Goal: Check status: Check status

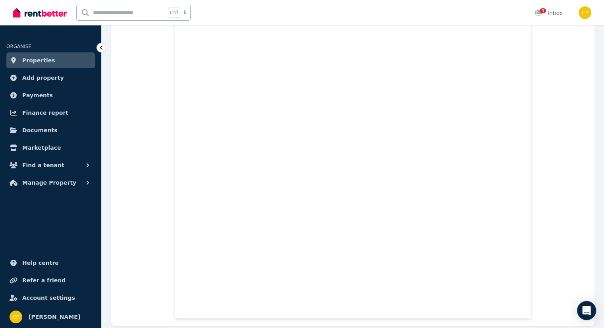
scroll to position [16337, 0]
click at [46, 131] on span "Documents" at bounding box center [39, 130] width 35 height 10
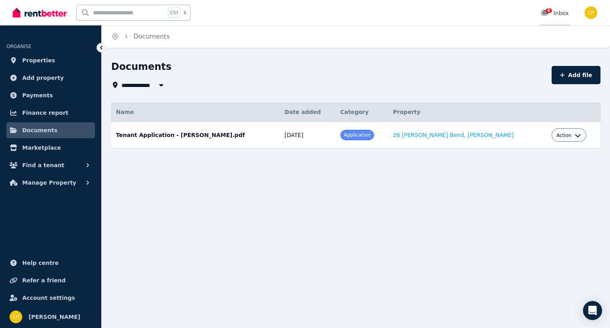
click at [546, 12] on span "4" at bounding box center [549, 10] width 6 height 5
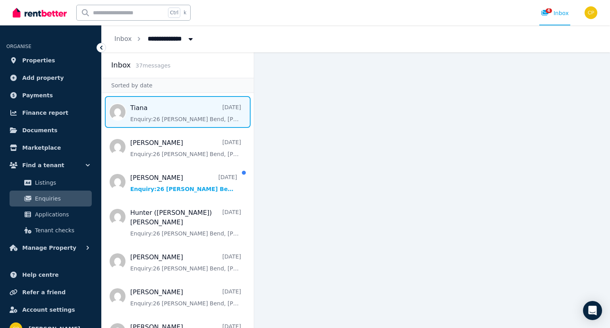
click at [154, 121] on span "Message list" at bounding box center [178, 112] width 152 height 32
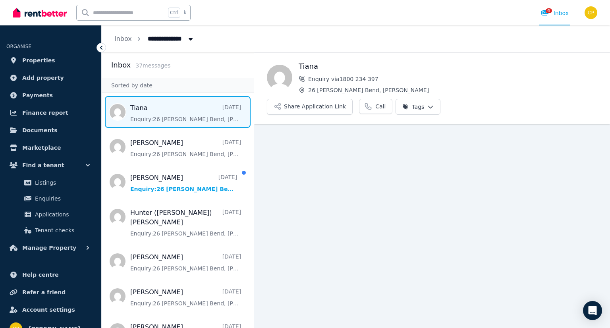
click at [336, 85] on div "Tiana Enquiry via 1800 234 397 26 Hollins Bend, Madeley" at bounding box center [448, 77] width 299 height 33
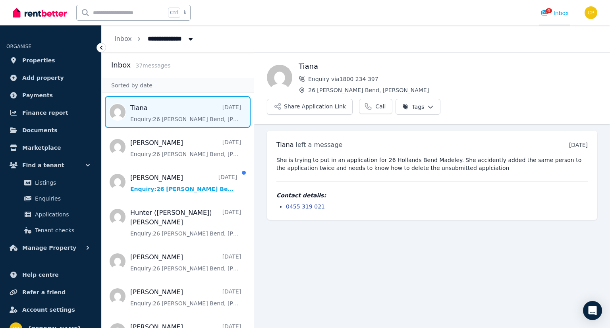
click at [542, 15] on icon at bounding box center [545, 13] width 8 height 6
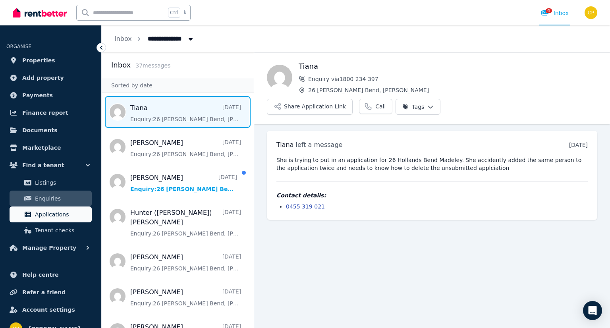
click at [48, 210] on span "Applications" at bounding box center [62, 215] width 54 height 10
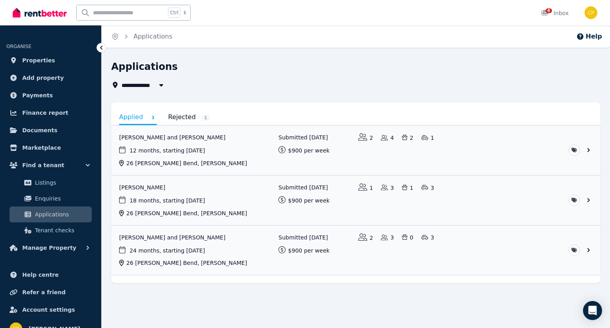
click at [176, 119] on link "Rejected 1" at bounding box center [189, 117] width 42 height 14
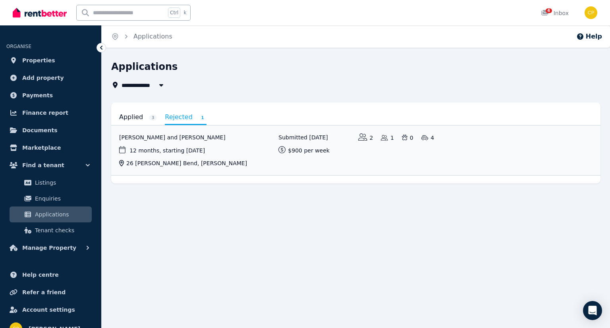
click at [123, 118] on link "Applied 3" at bounding box center [138, 117] width 38 height 14
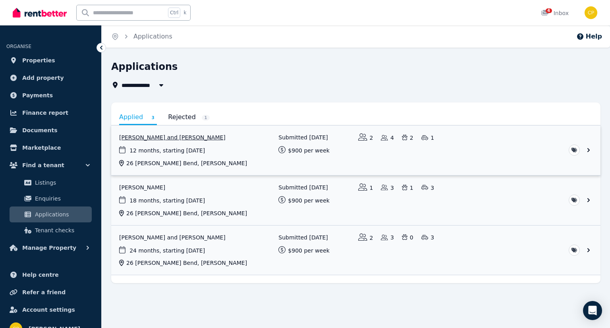
click at [586, 149] on link "View application: Steven Brown and Tiana Tautari" at bounding box center [355, 150] width 489 height 50
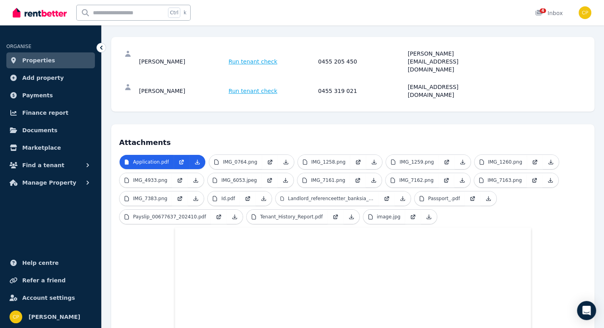
scroll to position [106, 0]
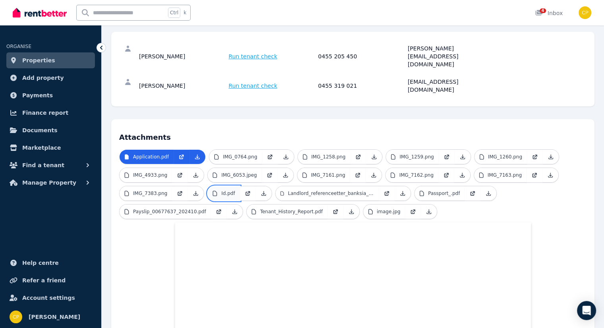
click at [230, 190] on p "Id.pdf" at bounding box center [228, 193] width 14 height 6
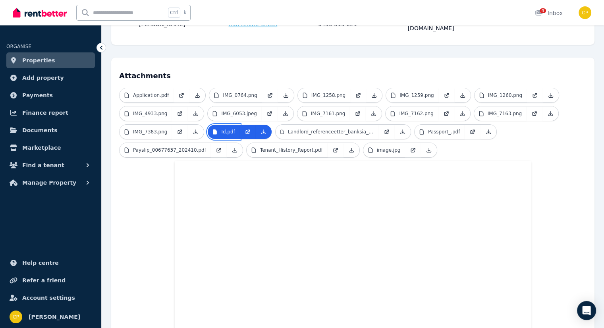
scroll to position [172, 0]
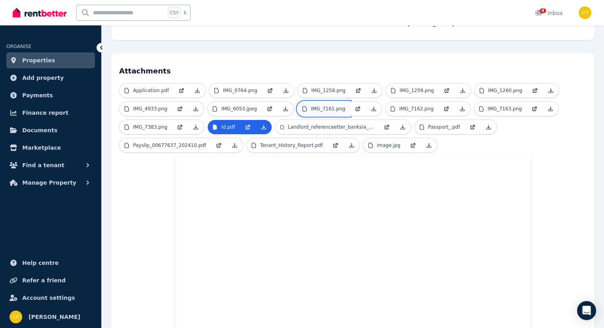
click at [313, 106] on p "IMG_7161.png" at bounding box center [328, 109] width 34 height 6
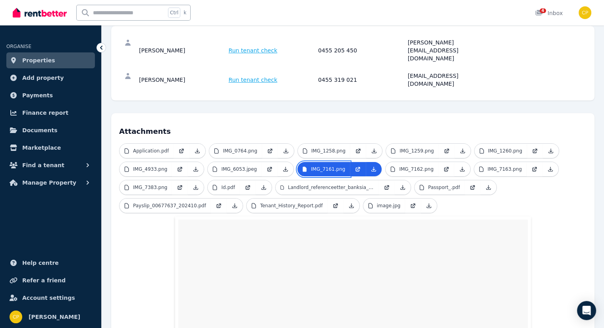
scroll to position [99, 0]
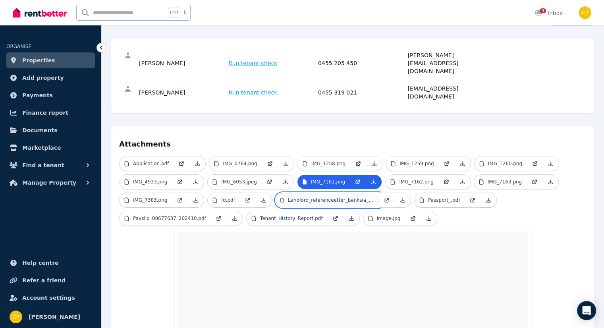
click at [347, 197] on p "Landlord_referenceetter_banksia_grove_.pdf" at bounding box center [331, 200] width 86 height 6
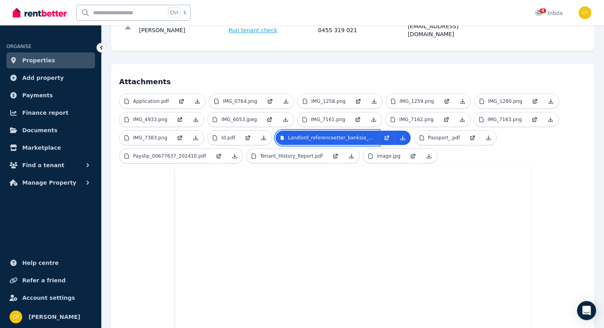
scroll to position [158, 0]
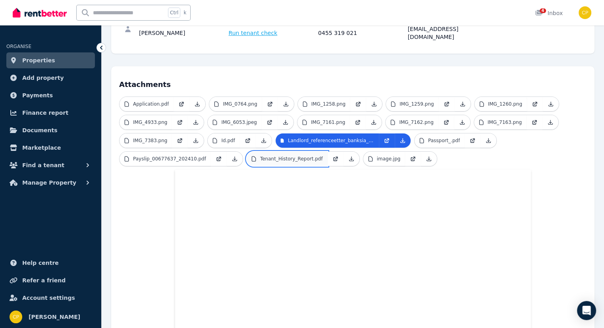
click at [305, 156] on p "Tenant_History_Report.pdf" at bounding box center [291, 159] width 63 height 6
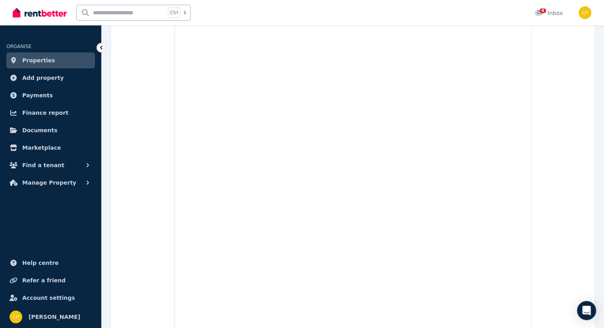
scroll to position [1561, 0]
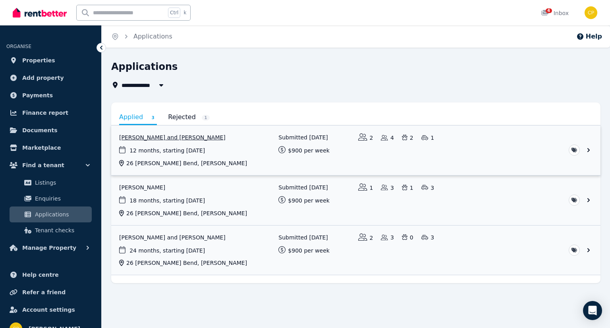
click at [185, 135] on link "View application: Steven Brown and Tiana Tautari" at bounding box center [355, 150] width 489 height 50
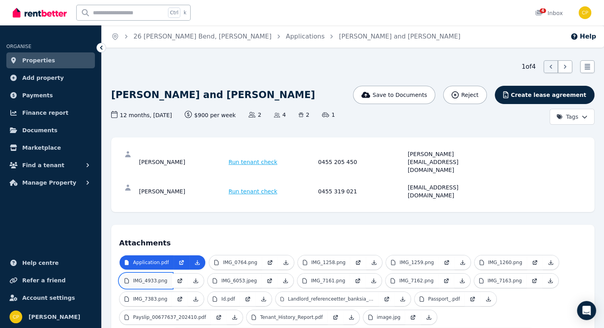
click at [136, 278] on p "IMG_4933.png" at bounding box center [150, 281] width 34 height 6
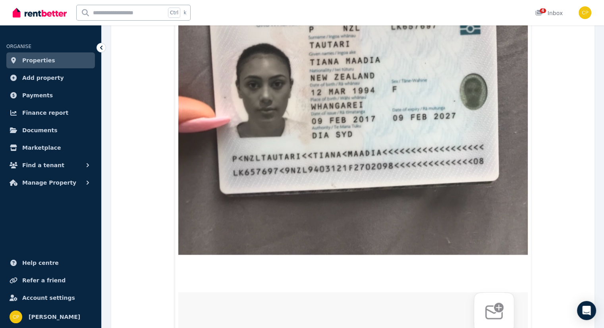
scroll to position [721, 0]
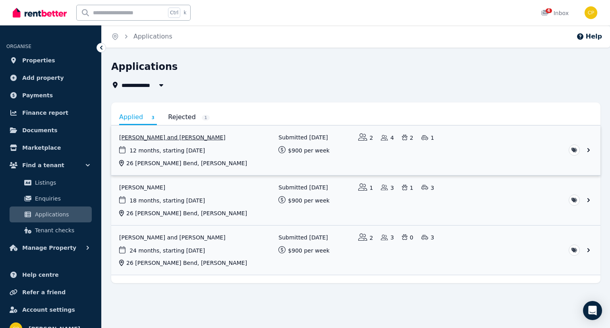
click at [141, 132] on link "View application: Steven Brown and Tiana Tautari" at bounding box center [355, 150] width 489 height 50
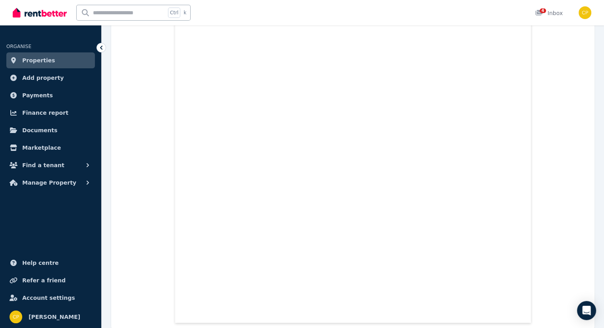
scroll to position [16337, 0]
click at [102, 45] on icon at bounding box center [101, 48] width 8 height 8
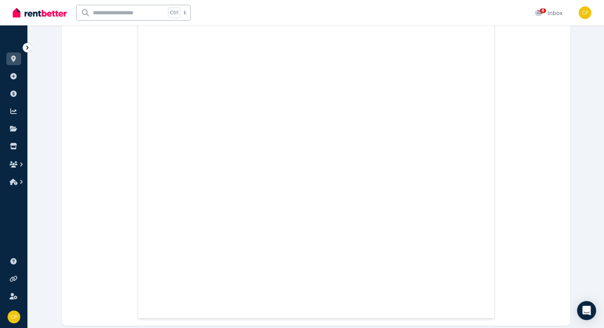
scroll to position [16319, 0]
click at [539, 14] on icon at bounding box center [538, 13] width 7 height 6
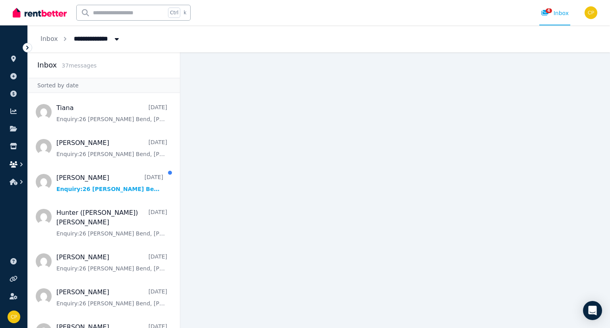
click at [23, 162] on icon "button" at bounding box center [21, 164] width 8 height 8
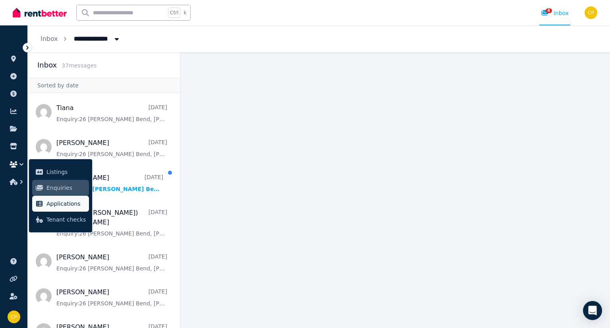
click at [56, 202] on span "Applications" at bounding box center [65, 204] width 39 height 10
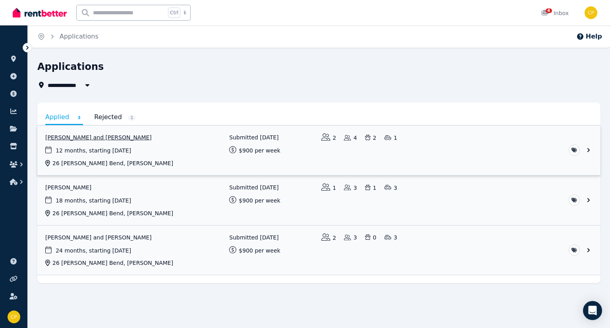
click at [60, 135] on link "View application: Steven Brown and Tiana Tautari" at bounding box center [318, 150] width 563 height 50
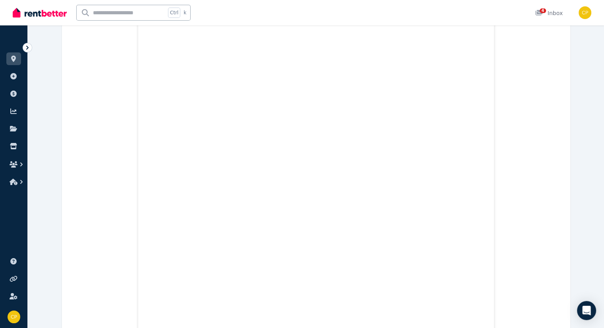
scroll to position [410, 0]
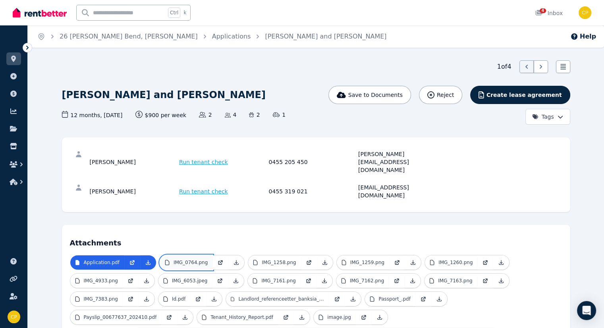
click at [178, 255] on link "IMG_0764.png" at bounding box center [186, 262] width 52 height 14
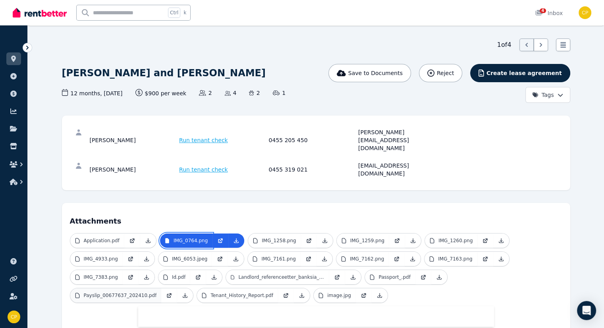
scroll to position [22, 0]
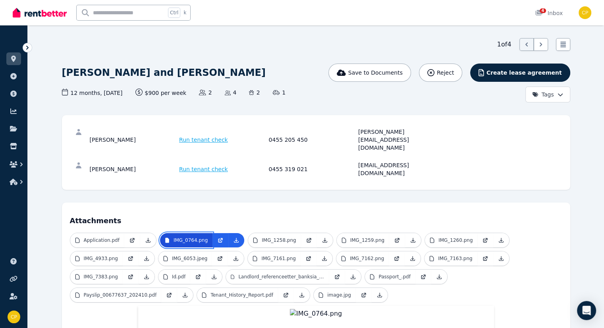
click at [174, 237] on p "IMG_0764.png" at bounding box center [191, 240] width 34 height 6
click at [325, 309] on img at bounding box center [316, 314] width 52 height 10
click at [262, 237] on p "IMG_1258.png" at bounding box center [279, 240] width 34 height 6
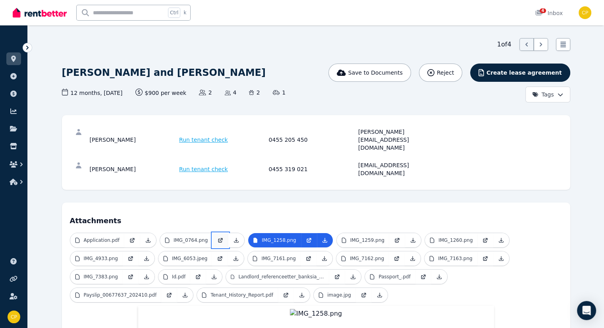
click at [217, 237] on icon at bounding box center [220, 240] width 6 height 6
click at [233, 237] on icon at bounding box center [236, 240] width 6 height 6
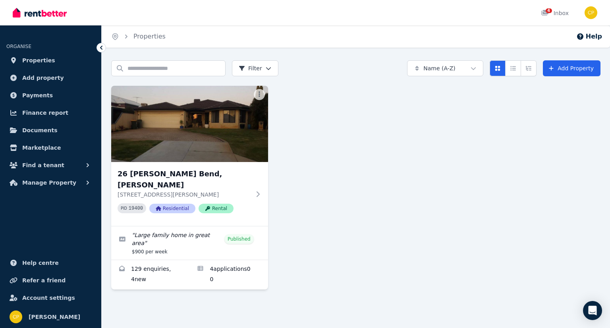
click at [573, 110] on div "26 Hollins Bend, Madeley 26 Hollins Bend, Madeley WA 6065 PID 19400 Residential…" at bounding box center [355, 188] width 489 height 204
click at [544, 10] on icon at bounding box center [545, 13] width 8 height 6
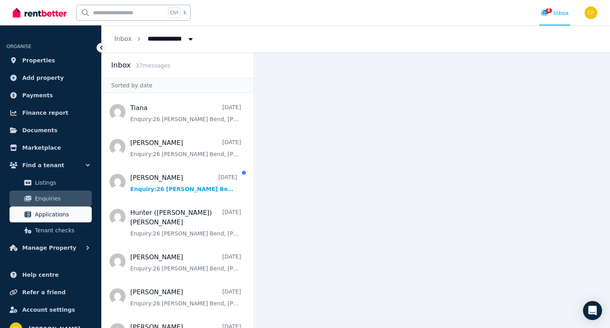
click at [58, 215] on span "Applications" at bounding box center [62, 215] width 54 height 10
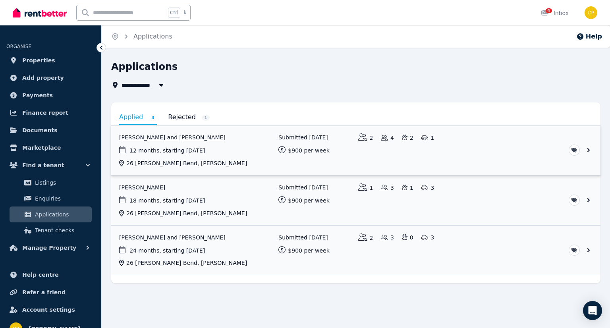
click at [176, 137] on link "View application: Steven Brown and Tiana Tautari" at bounding box center [355, 150] width 489 height 50
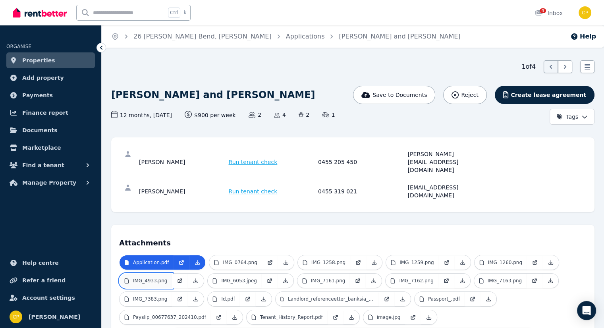
click at [150, 278] on p "IMG_4933.png" at bounding box center [150, 281] width 34 height 6
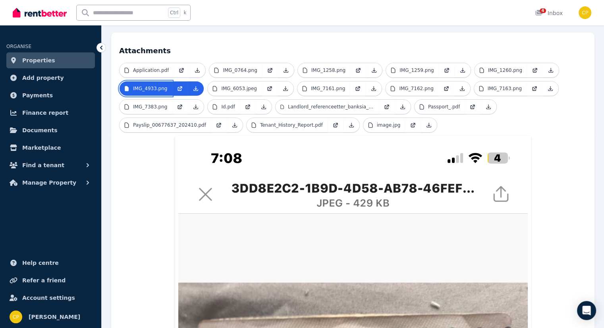
scroll to position [159, 0]
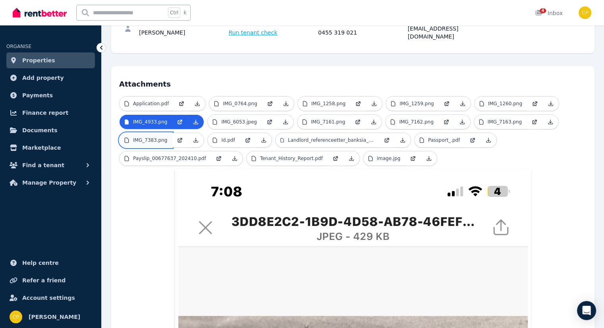
click at [143, 133] on link "IMG_7383.png" at bounding box center [146, 140] width 52 height 14
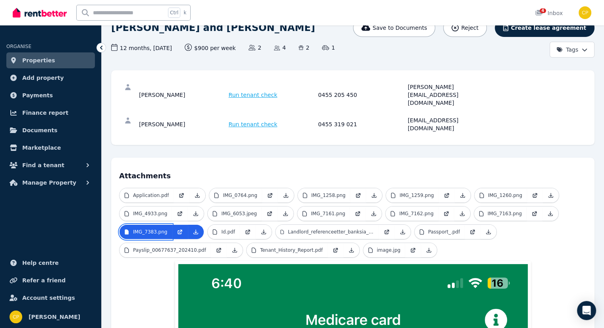
scroll to position [66, 0]
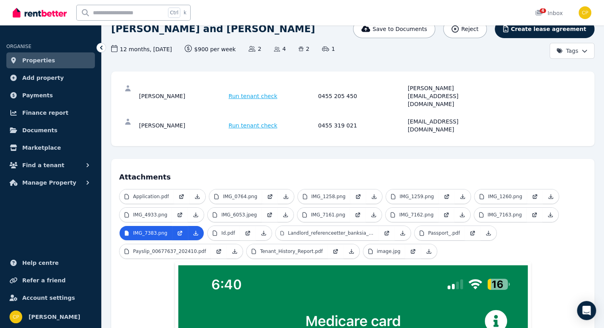
click at [161, 88] on div "[PERSON_NAME]" at bounding box center [182, 96] width 87 height 24
click at [240, 226] on link at bounding box center [248, 233] width 16 height 14
click at [350, 208] on link at bounding box center [358, 215] width 16 height 14
click at [318, 193] on p "IMG_1258.png" at bounding box center [328, 196] width 34 height 6
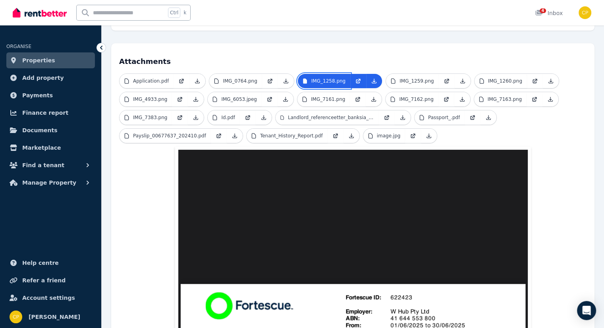
scroll to position [132, 0]
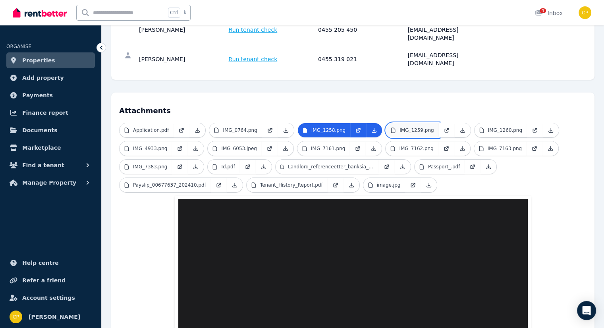
click at [415, 123] on link "IMG_1259.png" at bounding box center [412, 130] width 52 height 14
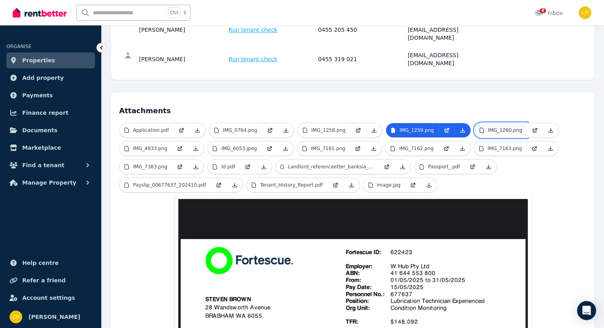
click at [498, 127] on p "IMG_1260.png" at bounding box center [505, 130] width 34 height 6
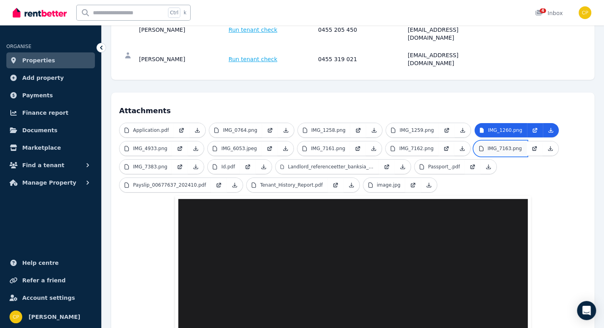
click at [491, 145] on p "IMG_7163.png" at bounding box center [505, 148] width 34 height 6
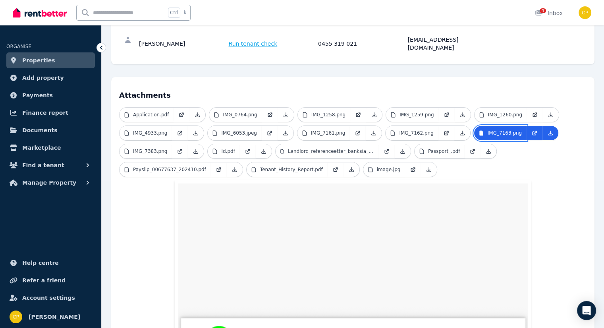
scroll to position [185, 0]
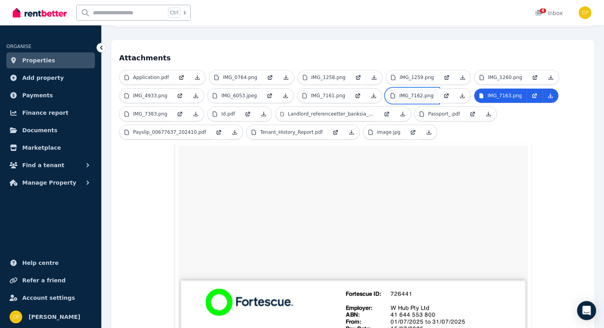
click at [409, 93] on p "IMG_7162.png" at bounding box center [416, 96] width 34 height 6
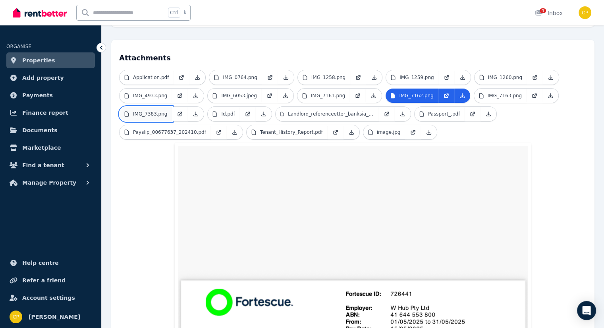
click at [145, 111] on p "IMG_7383.png" at bounding box center [150, 114] width 34 height 6
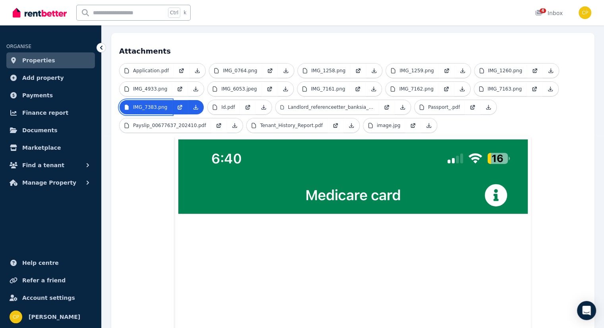
scroll to position [125, 0]
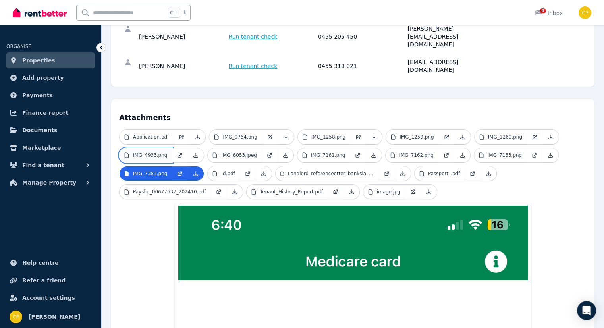
click at [164, 148] on link "IMG_4933.png" at bounding box center [146, 155] width 52 height 14
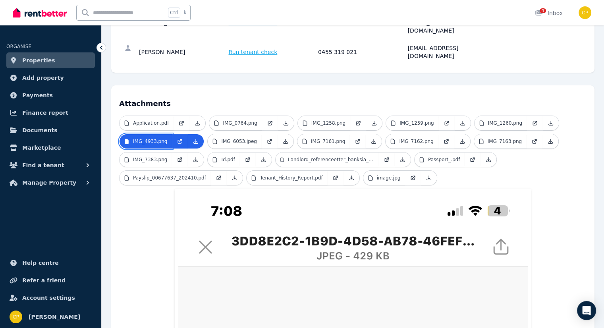
scroll to position [139, 0]
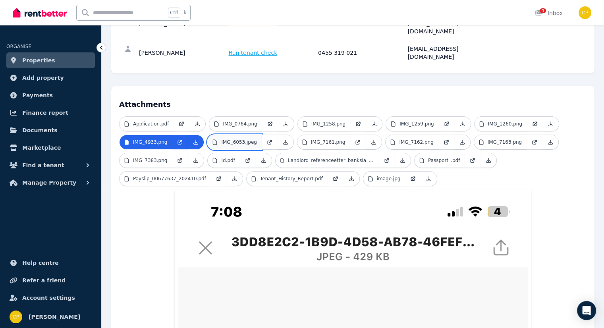
click at [237, 135] on link "IMG_6053.jpeg" at bounding box center [235, 142] width 54 height 14
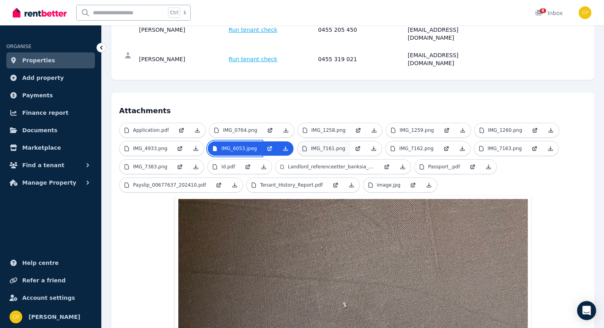
scroll to position [126, 0]
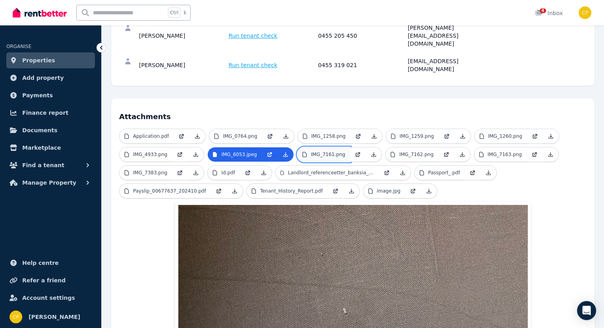
click at [324, 151] on p "IMG_7161.png" at bounding box center [328, 154] width 34 height 6
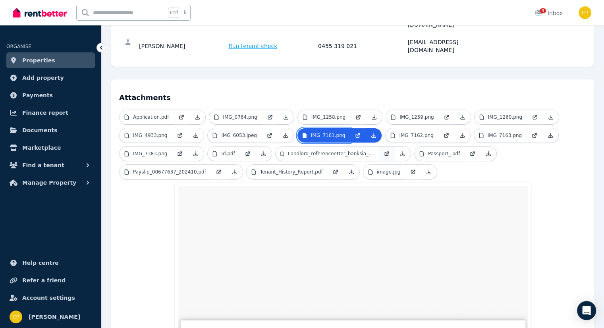
scroll to position [140, 0]
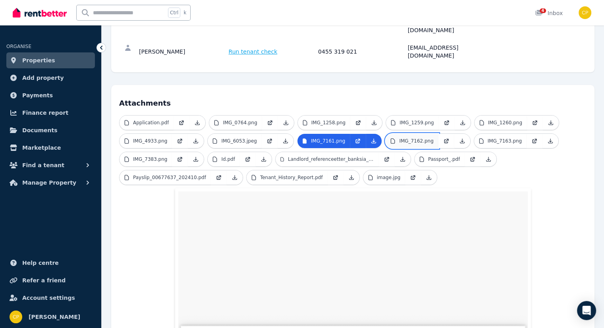
click at [399, 138] on p "IMG_7162.png" at bounding box center [416, 141] width 34 height 6
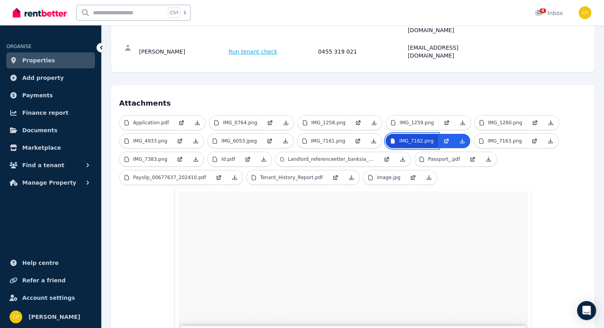
click at [407, 138] on p "IMG_7162.png" at bounding box center [416, 141] width 34 height 6
click at [491, 138] on p "IMG_7163.png" at bounding box center [505, 141] width 34 height 6
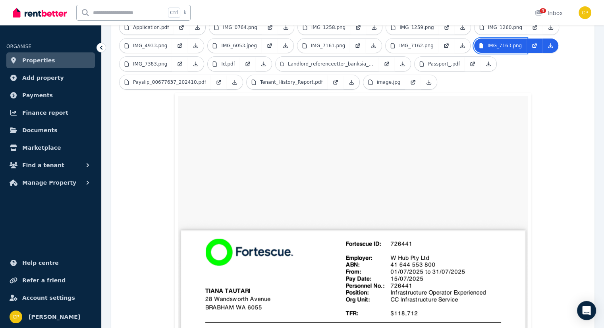
scroll to position [219, 0]
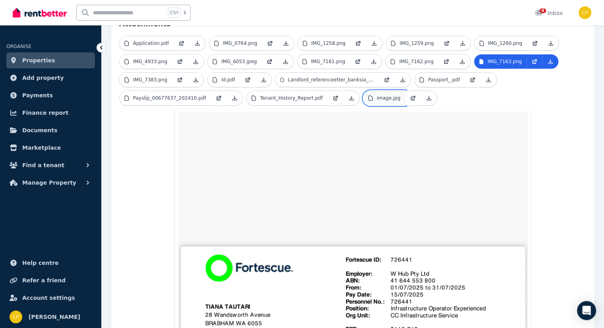
click at [383, 95] on p "image.jpg" at bounding box center [389, 98] width 24 height 6
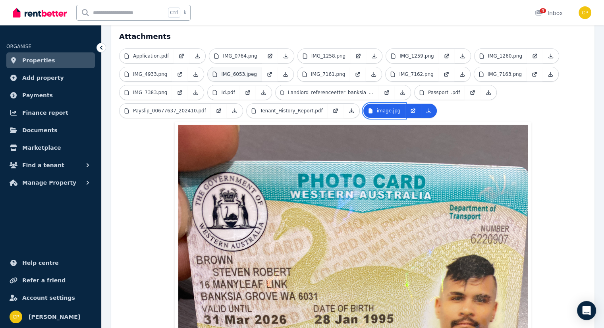
scroll to position [153, 0]
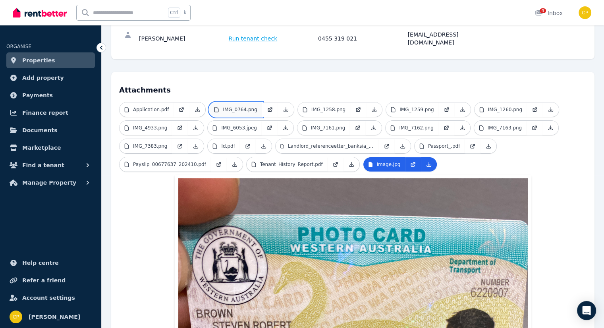
click at [241, 106] on p "IMG_0764.png" at bounding box center [240, 109] width 34 height 6
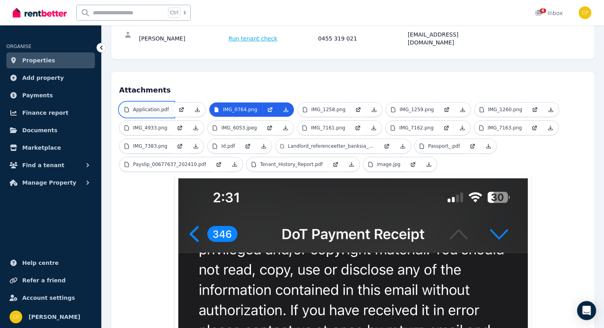
click at [154, 106] on p "Application.pdf" at bounding box center [151, 109] width 36 height 6
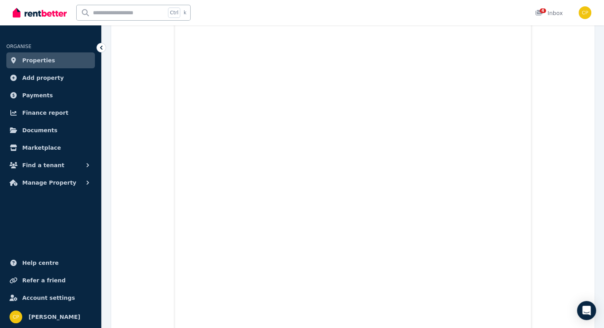
scroll to position [2249, 0]
